Goal: Information Seeking & Learning: Learn about a topic

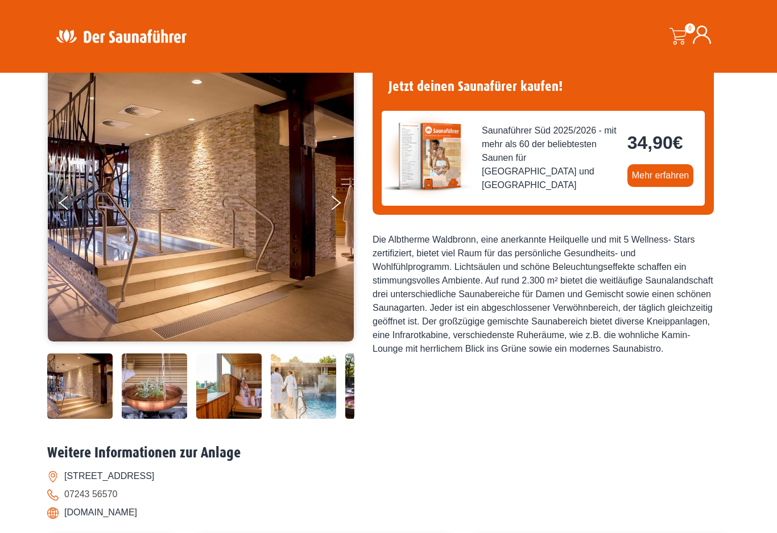
scroll to position [51, 0]
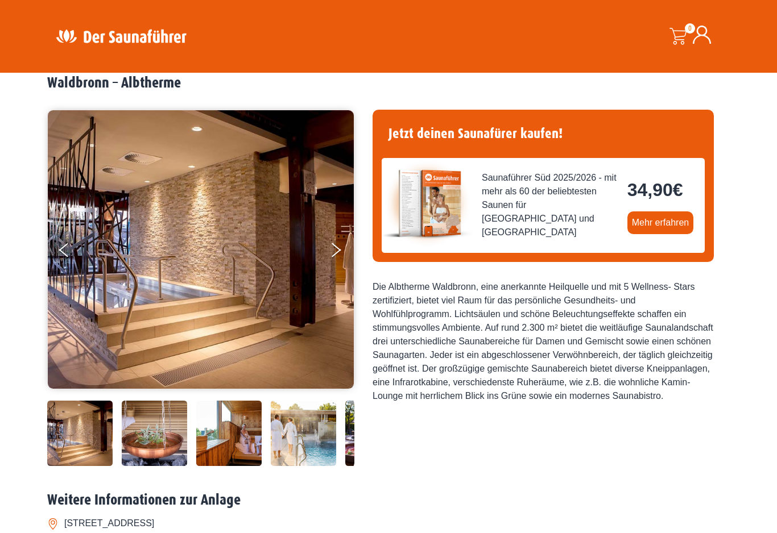
click at [337, 244] on button "Next" at bounding box center [343, 252] width 28 height 28
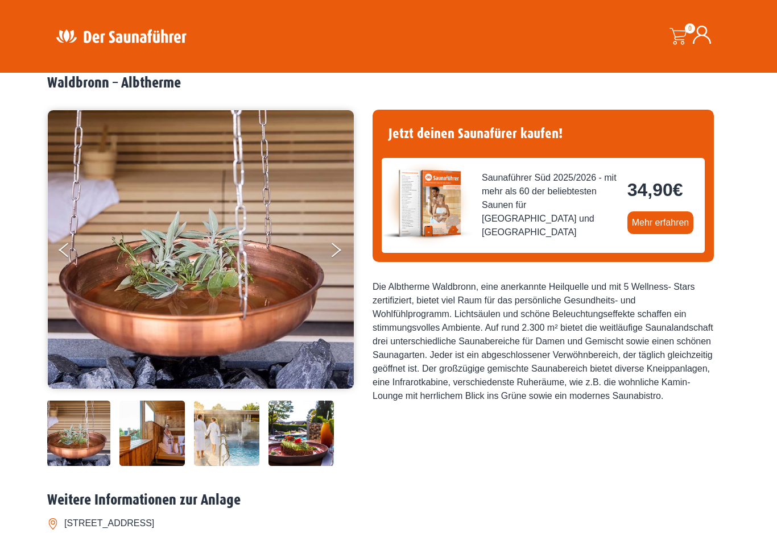
click at [63, 250] on icon "Previous" at bounding box center [64, 253] width 10 height 8
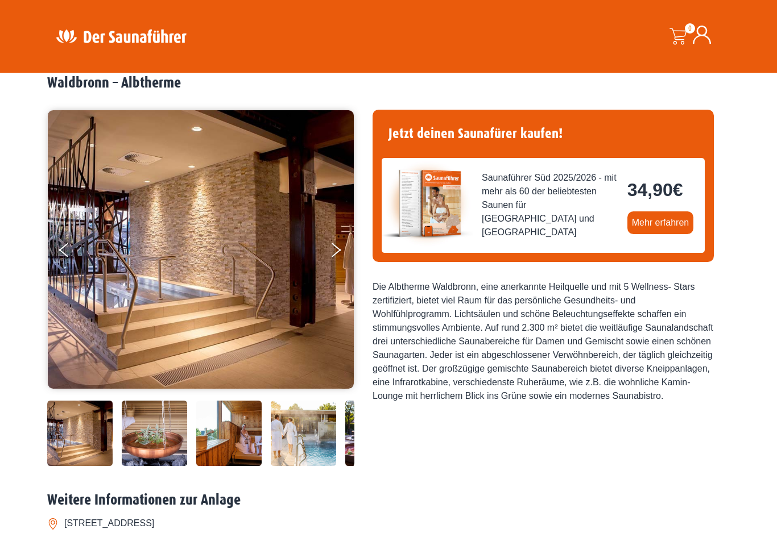
click at [334, 253] on icon "Next" at bounding box center [337, 253] width 10 height 8
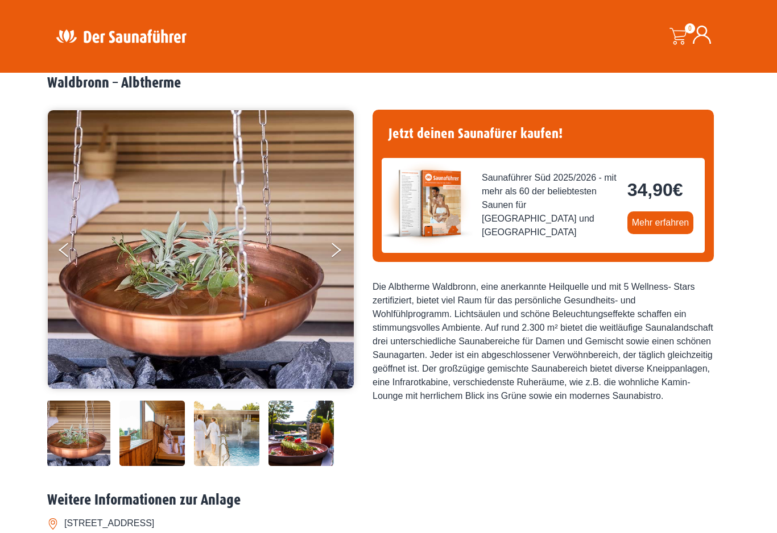
click at [337, 252] on button "Next" at bounding box center [343, 252] width 28 height 28
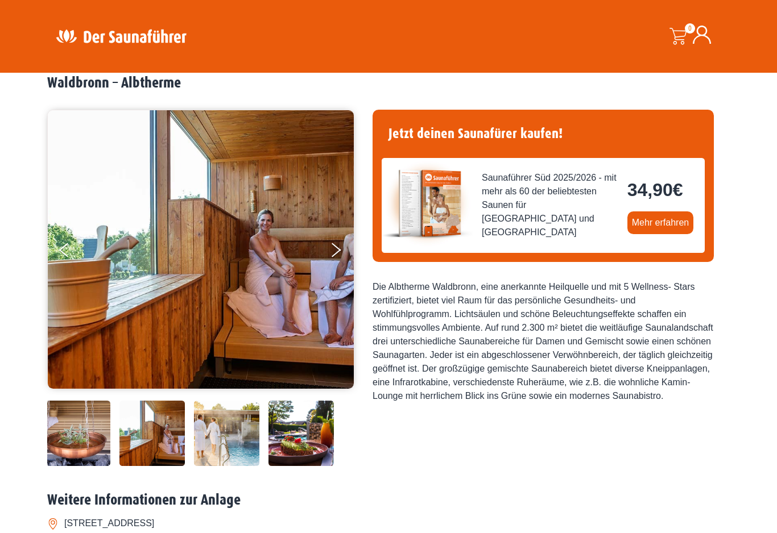
click at [340, 245] on button "Next" at bounding box center [343, 252] width 28 height 28
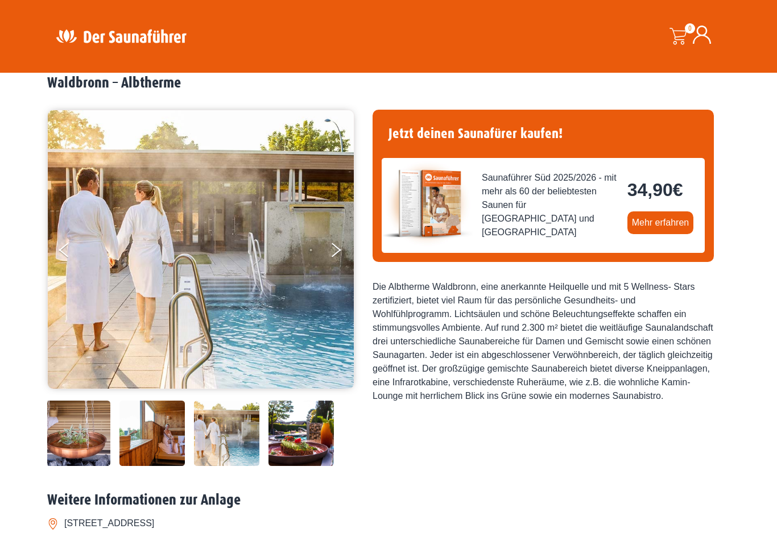
click at [336, 245] on button "Next" at bounding box center [343, 252] width 28 height 28
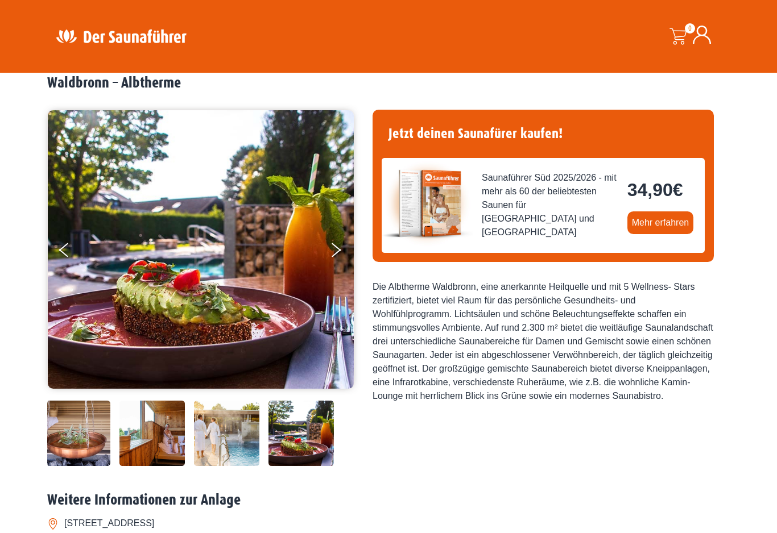
click at [345, 243] on button "Next" at bounding box center [343, 252] width 28 height 28
click at [334, 251] on icon "Next" at bounding box center [337, 253] width 10 height 8
click at [341, 250] on icon "Next" at bounding box center [337, 247] width 10 height 8
click at [340, 250] on icon "Next" at bounding box center [337, 247] width 10 height 8
click at [342, 247] on button "Next" at bounding box center [343, 252] width 28 height 28
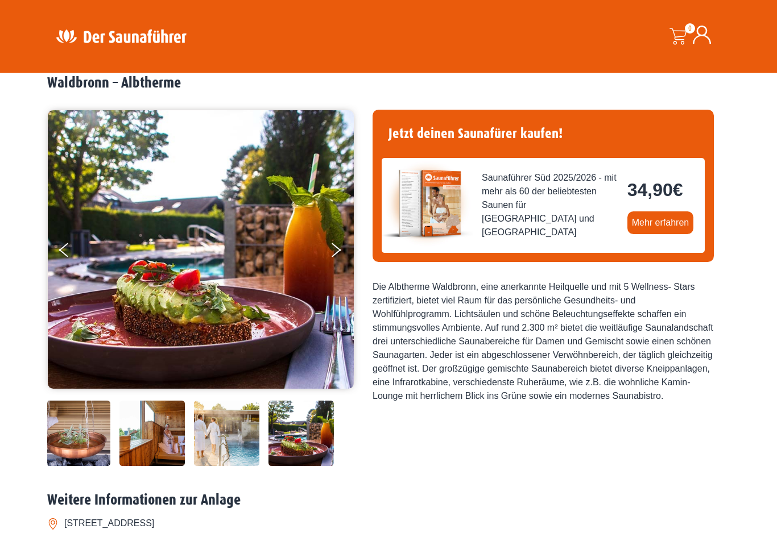
click at [338, 254] on button "Next" at bounding box center [343, 252] width 28 height 28
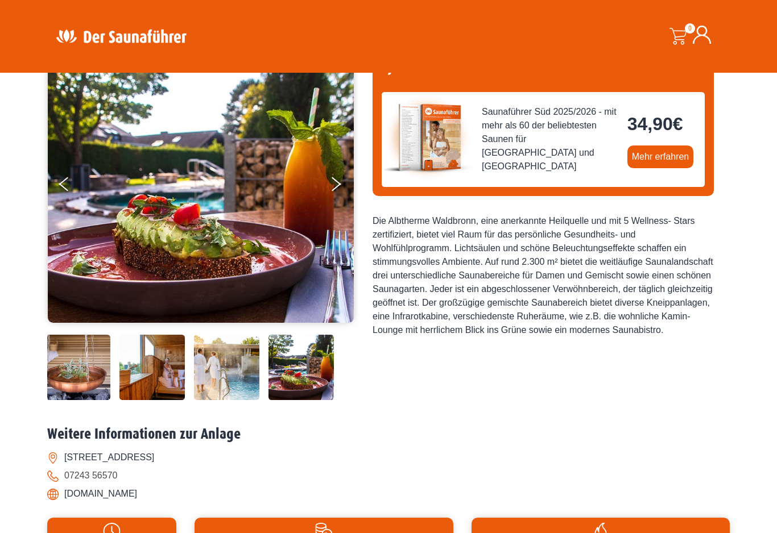
scroll to position [114, 0]
